Goal: Information Seeking & Learning: Learn about a topic

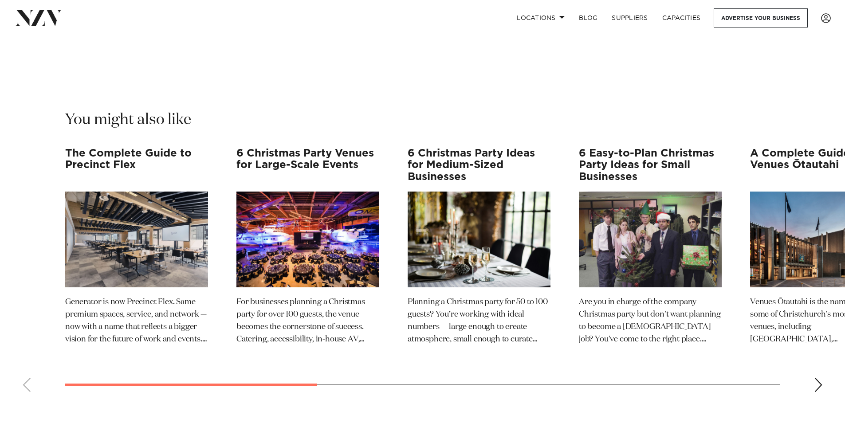
scroll to position [2942, 0]
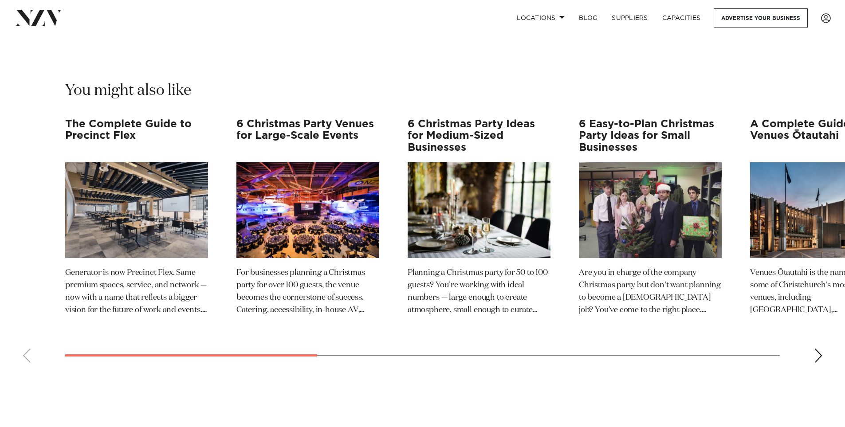
click at [816, 349] on div "Next slide" at bounding box center [818, 356] width 9 height 14
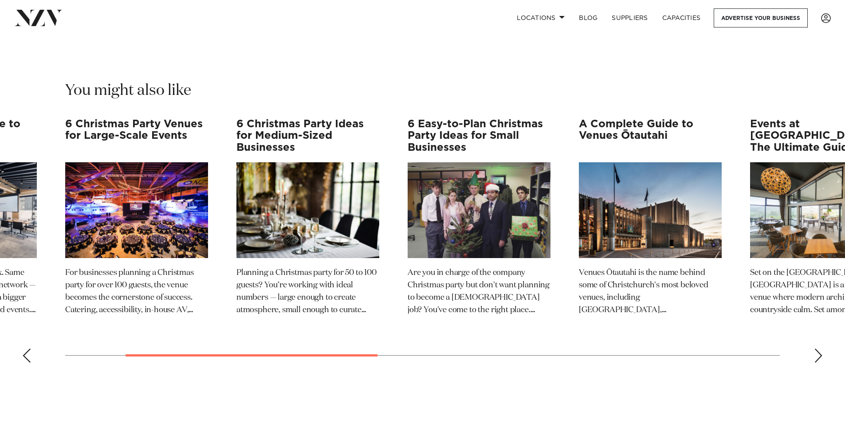
click at [816, 349] on div "Next slide" at bounding box center [818, 356] width 9 height 14
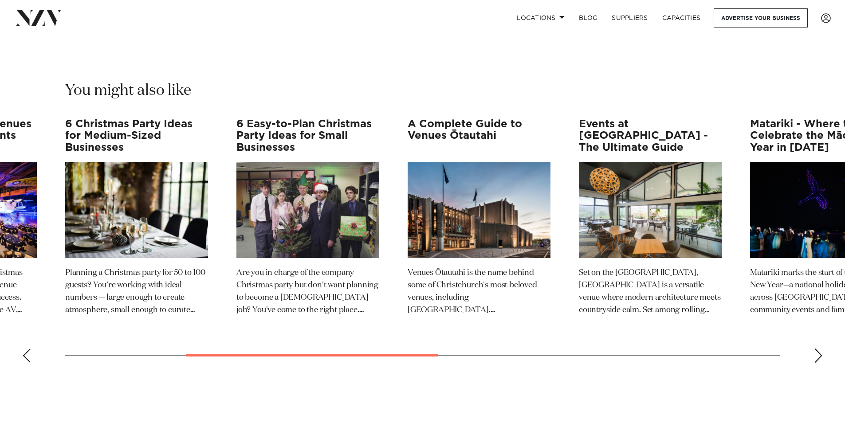
click at [816, 349] on div "Next slide" at bounding box center [818, 356] width 9 height 14
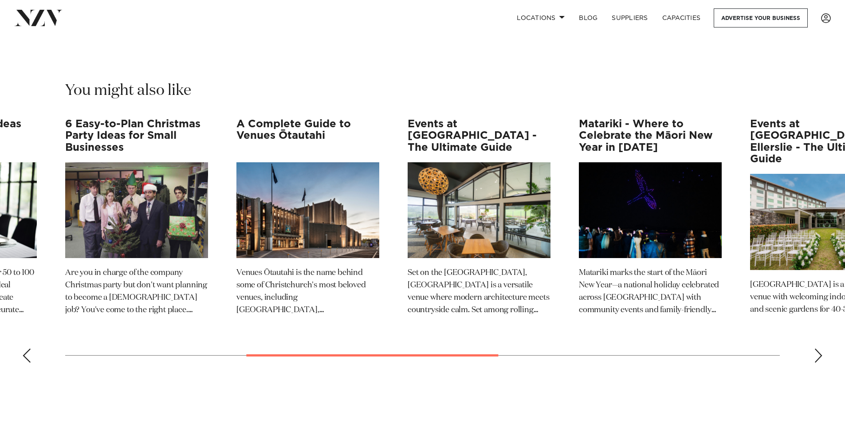
click at [815, 349] on div "Next slide" at bounding box center [818, 356] width 9 height 14
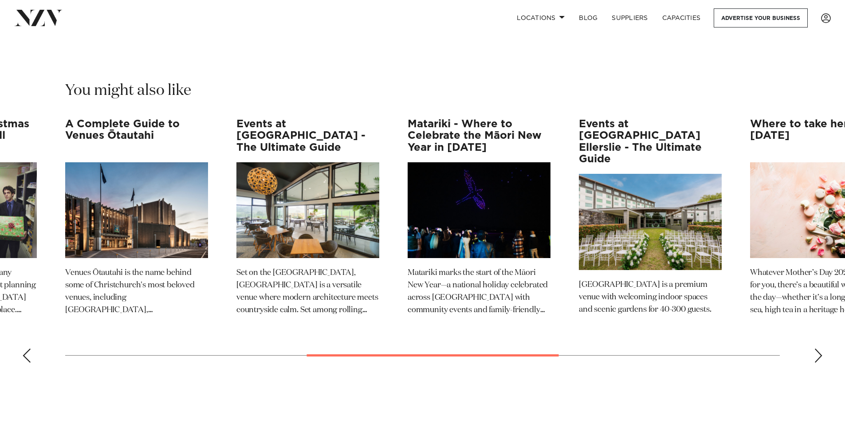
click at [815, 349] on div "Next slide" at bounding box center [818, 356] width 9 height 14
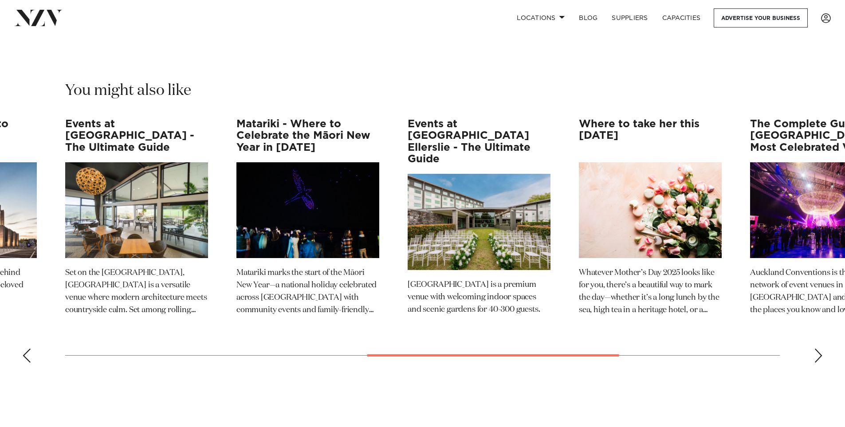
click at [815, 349] on div "Next slide" at bounding box center [818, 356] width 9 height 14
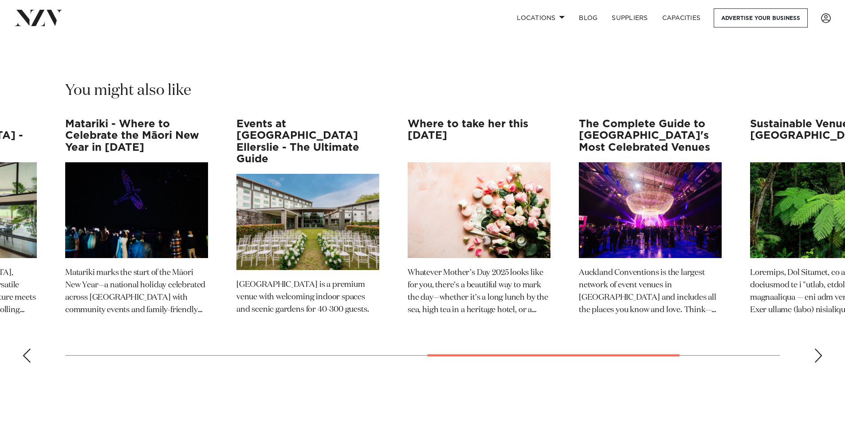
click at [815, 349] on div "Next slide" at bounding box center [818, 356] width 9 height 14
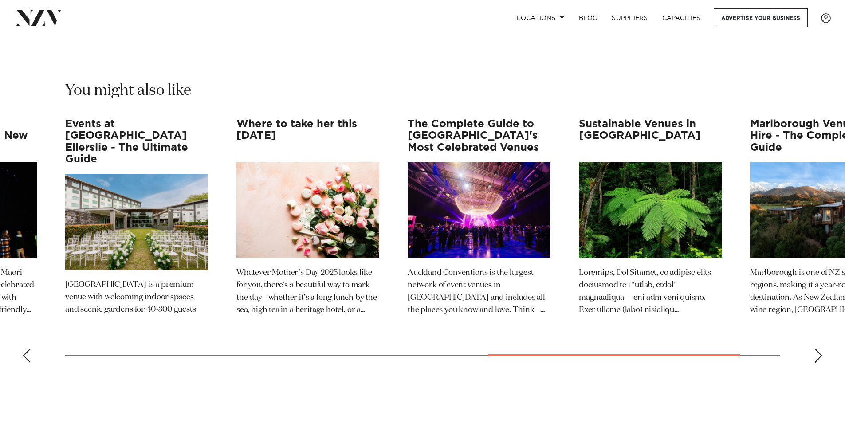
click at [815, 349] on div "Next slide" at bounding box center [818, 356] width 9 height 14
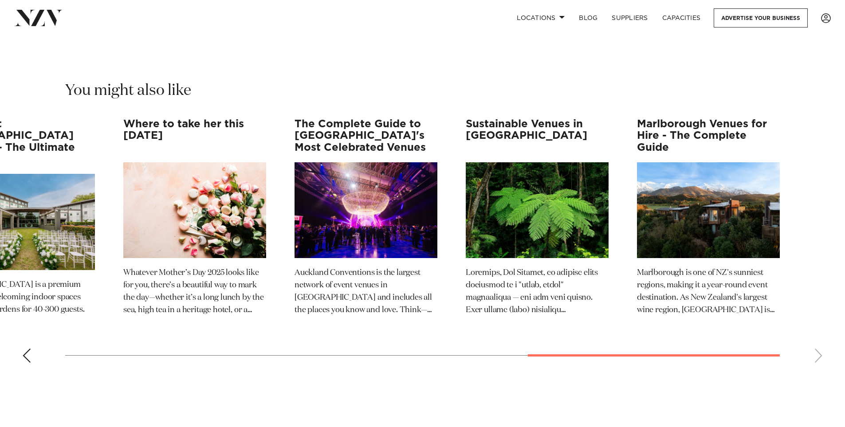
click at [815, 329] on swiper-container "The Complete Guide to Precinct Flex Generator is now Precinct Flex. Same premiu…" at bounding box center [422, 244] width 845 height 252
